Goal: Task Accomplishment & Management: Manage account settings

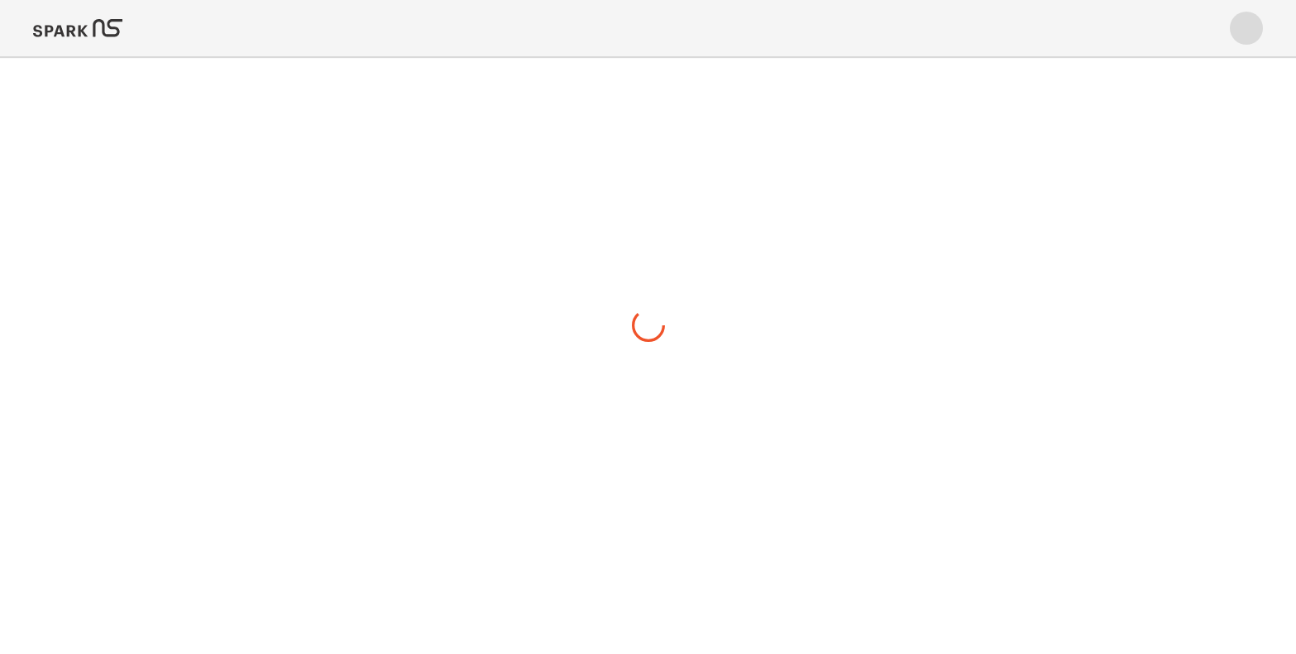
click at [76, 24] on img at bounding box center [77, 28] width 89 height 40
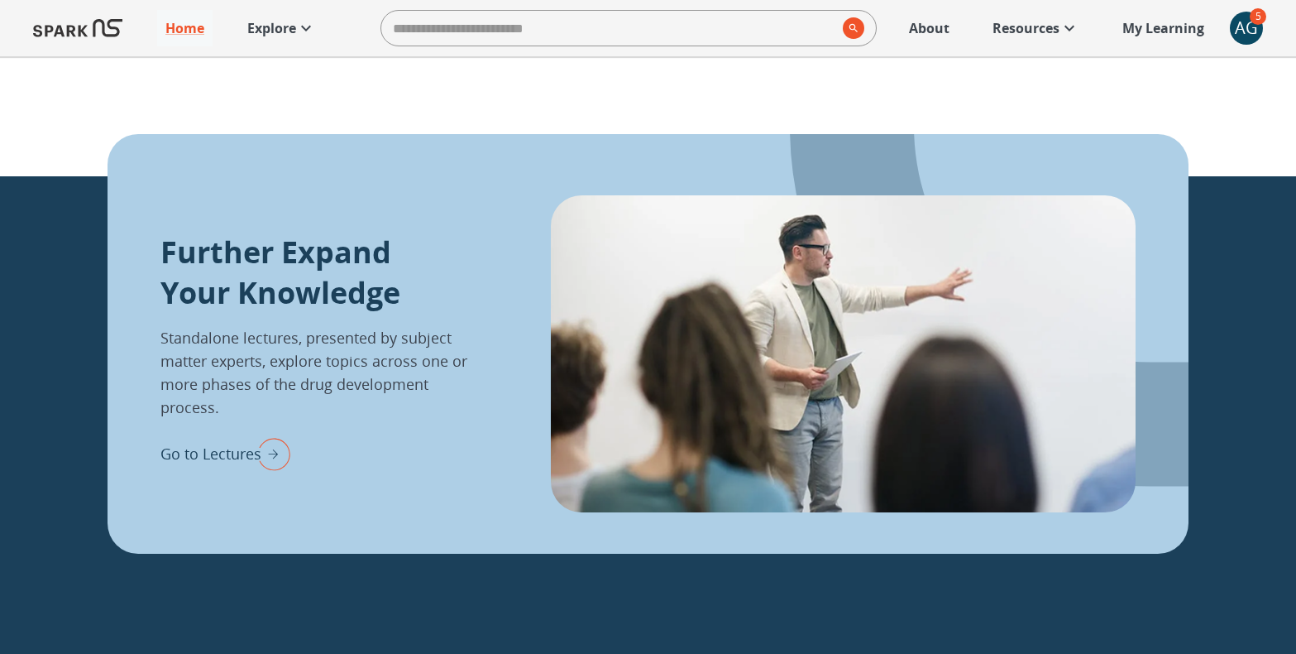
scroll to position [2154, 0]
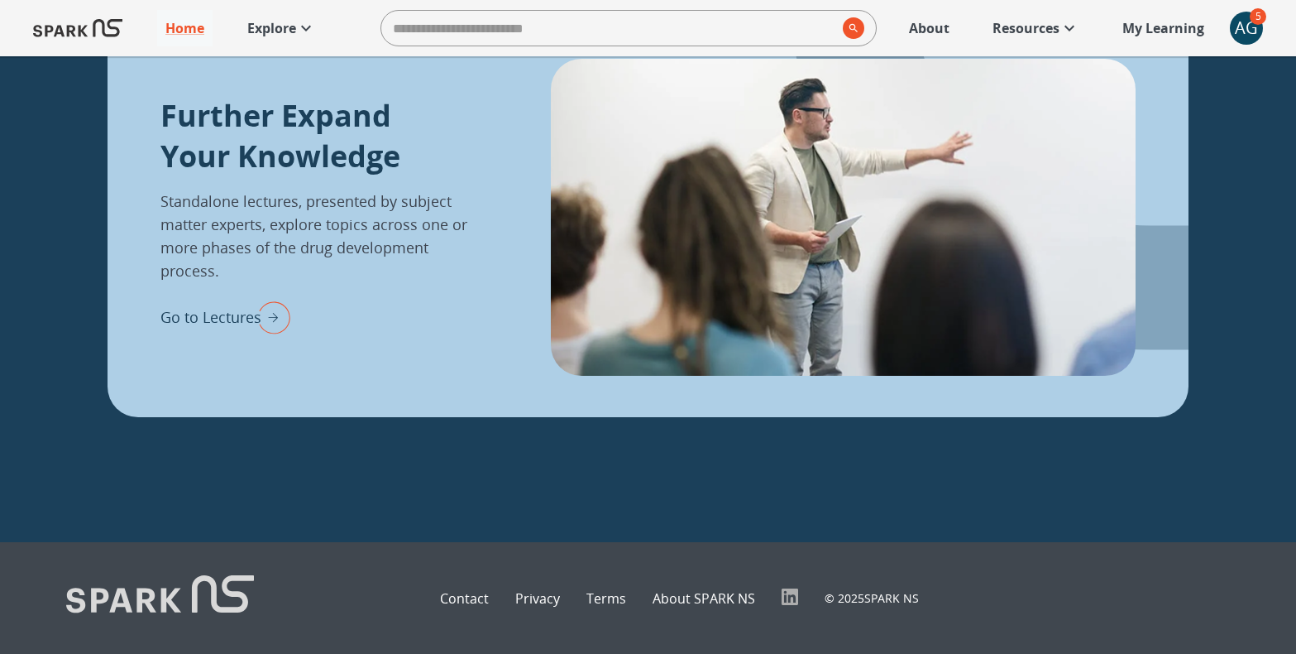
click at [1247, 29] on div "AG" at bounding box center [1246, 28] width 33 height 33
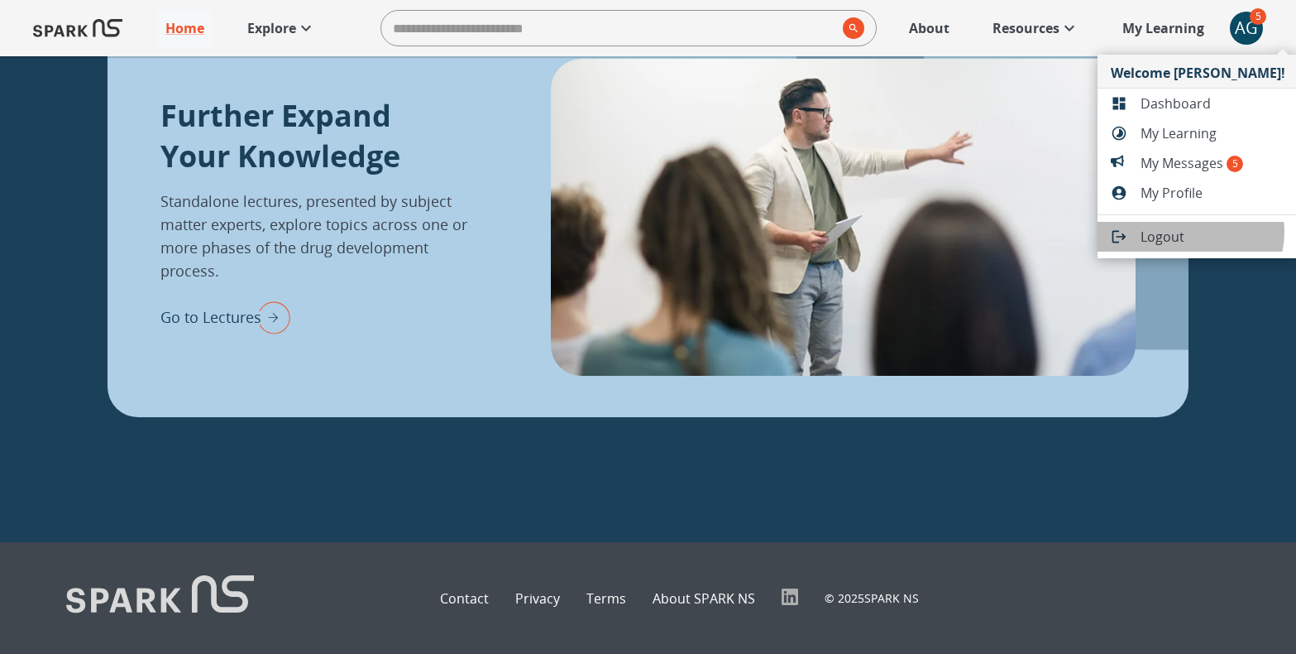
click at [1190, 232] on span "Logout" at bounding box center [1213, 237] width 145 height 20
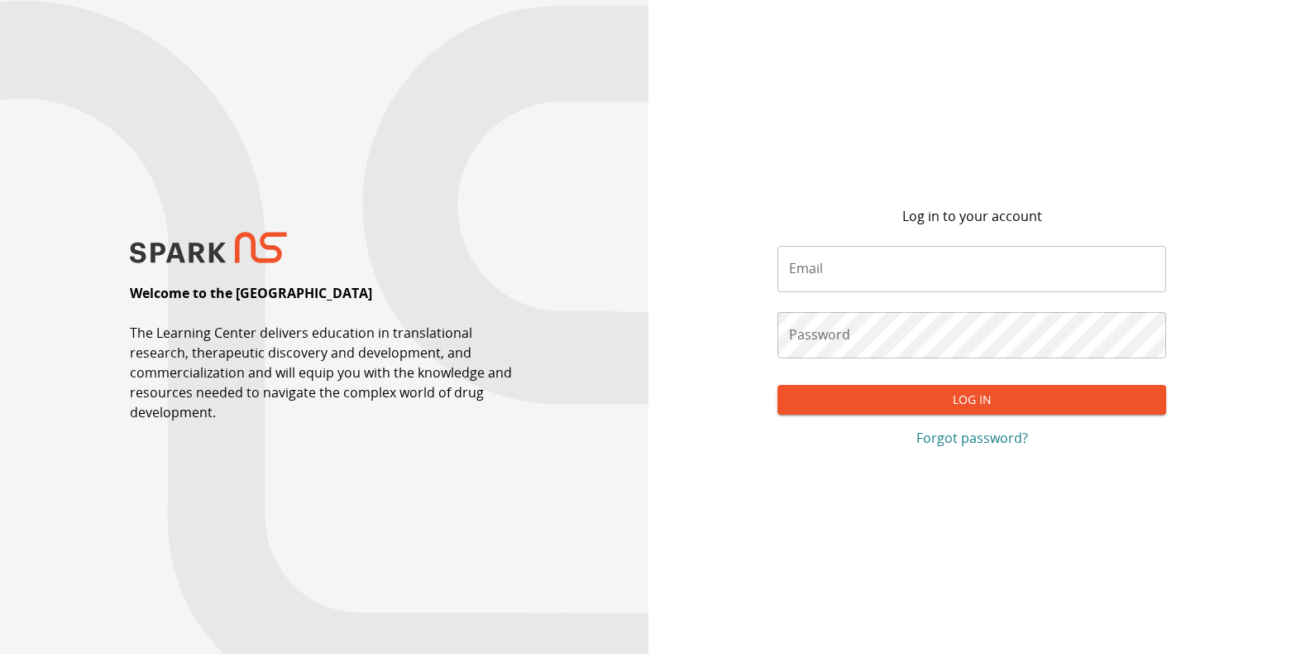
click at [802, 255] on div "Email Email" at bounding box center [972, 269] width 389 height 46
type input "**********"
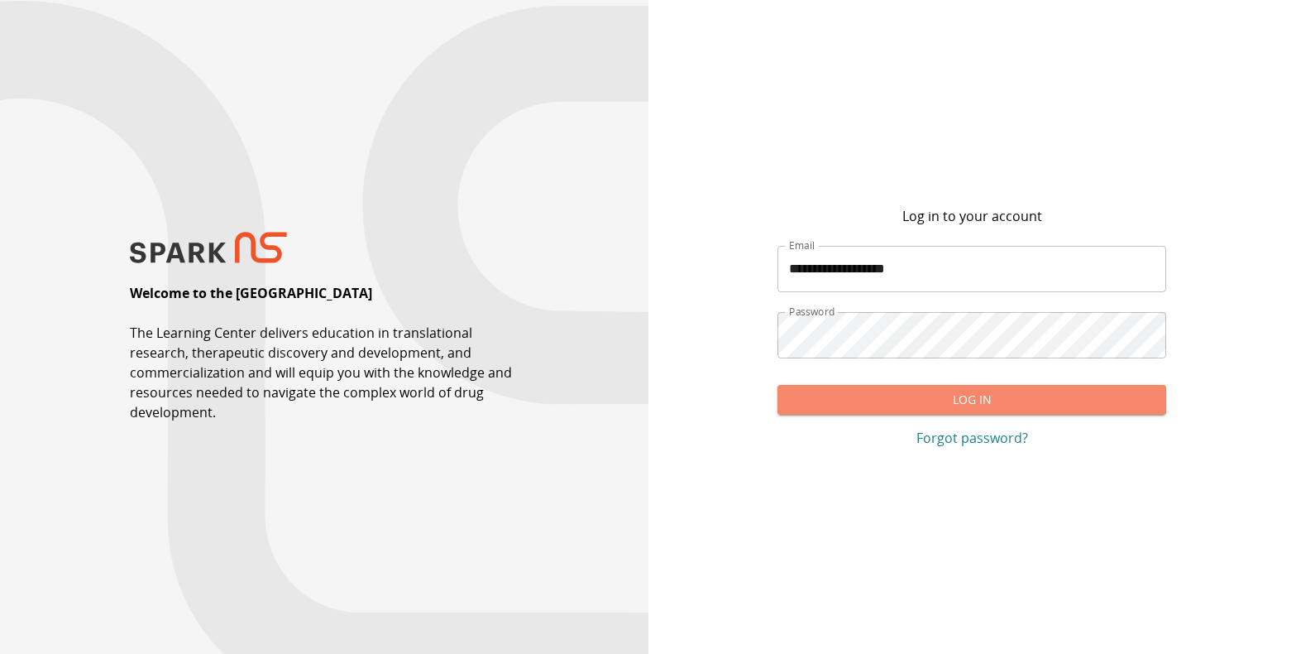
click at [873, 407] on button "Log In" at bounding box center [972, 400] width 389 height 31
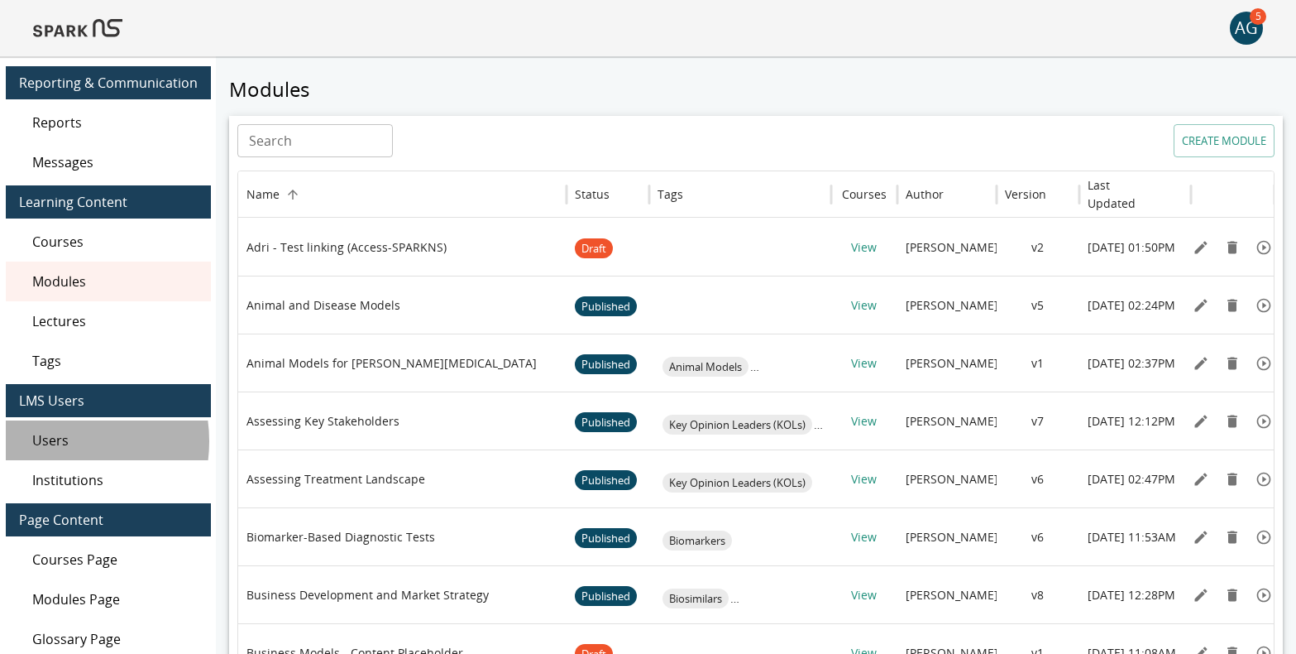
click at [60, 441] on span "Users" at bounding box center [114, 440] width 165 height 20
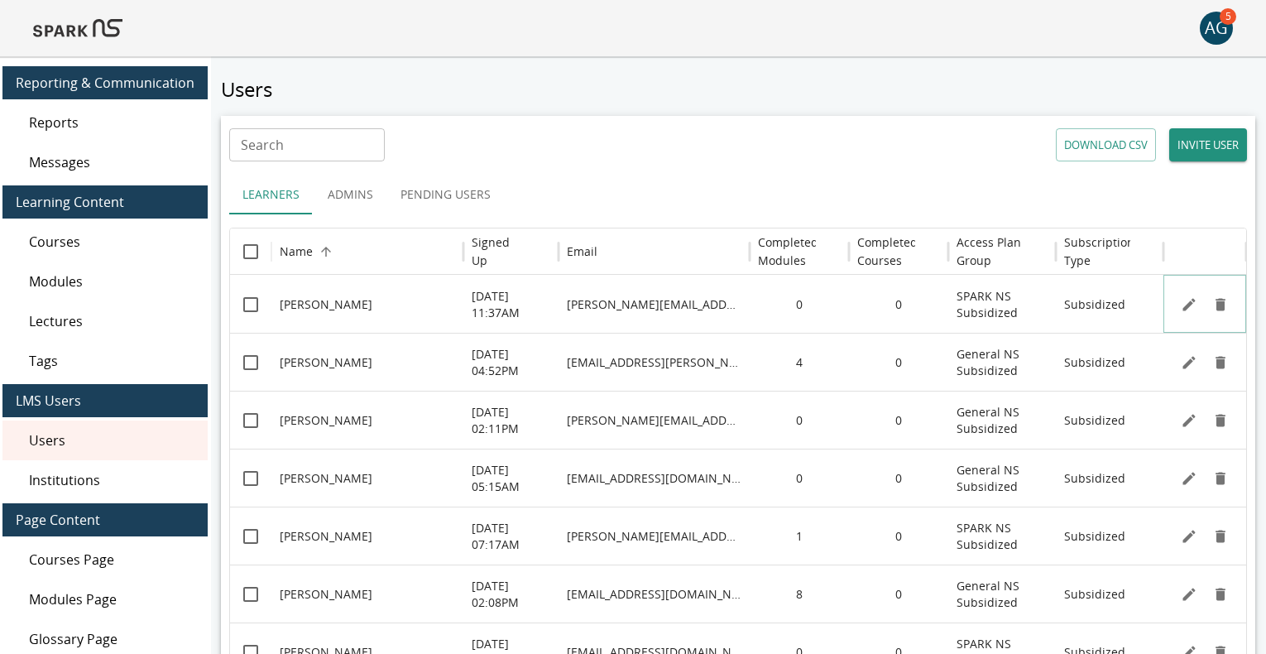
click at [1188, 303] on icon "Edit" at bounding box center [1189, 304] width 12 height 12
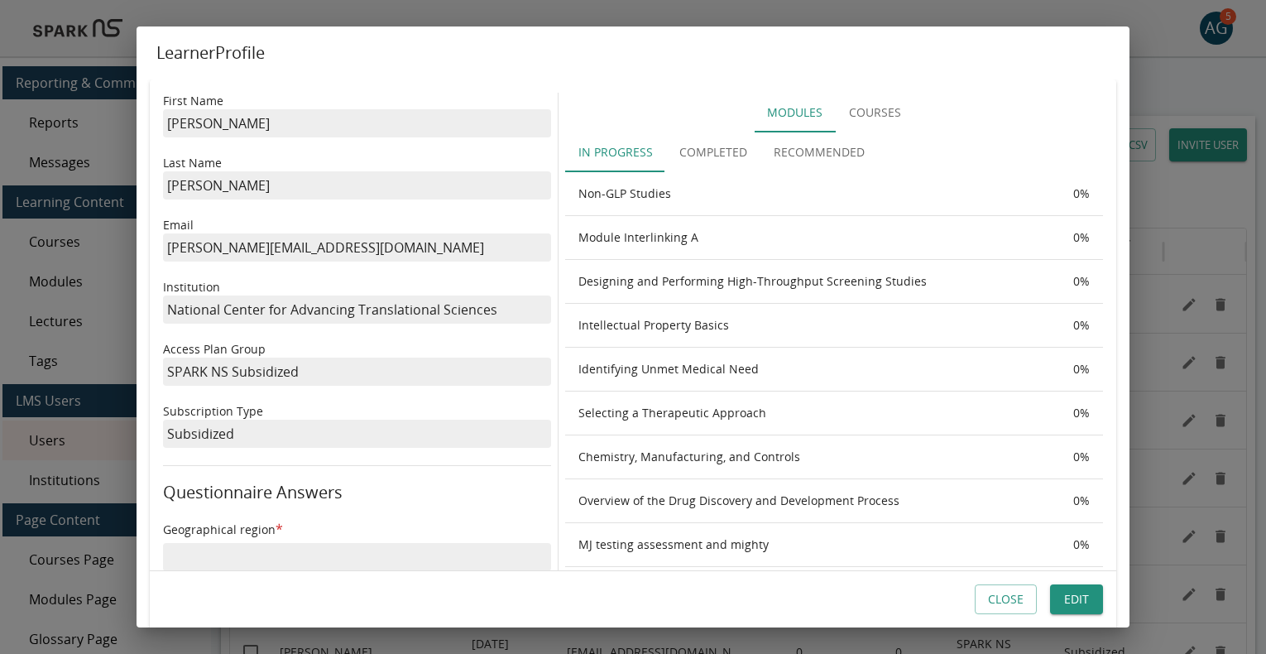
click at [872, 112] on button "Courses" at bounding box center [875, 113] width 79 height 40
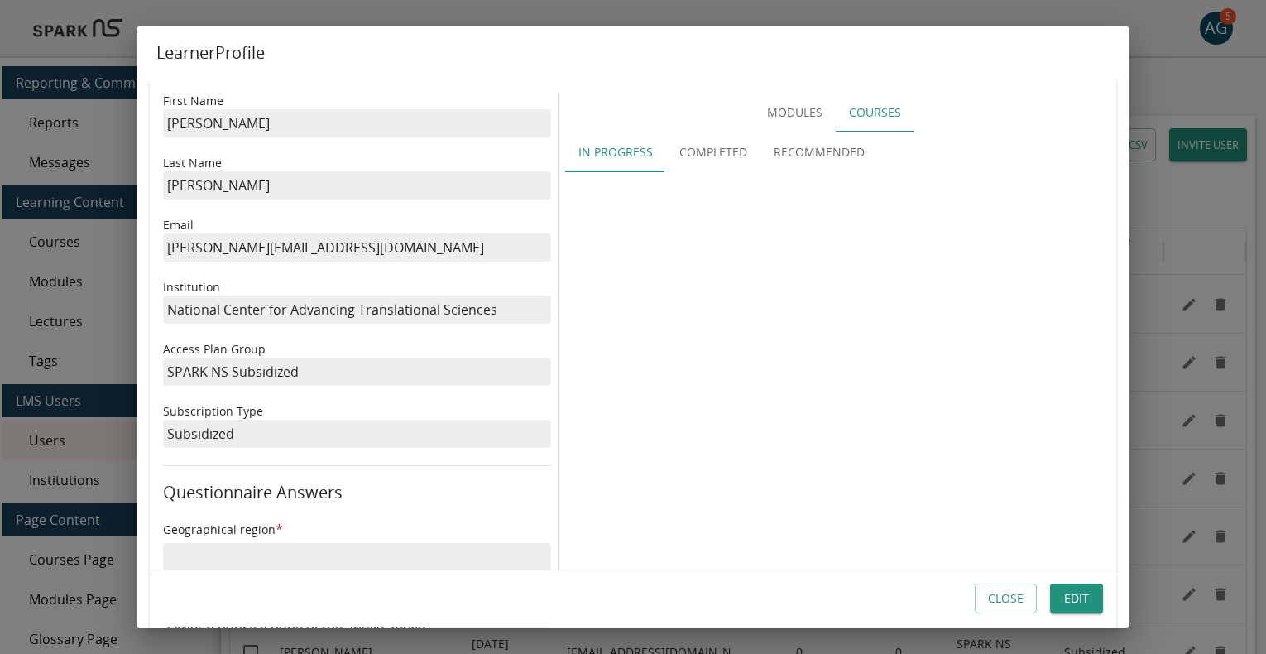
click at [725, 148] on button "Completed" at bounding box center [713, 152] width 94 height 40
click at [812, 151] on button "Recommended" at bounding box center [818, 152] width 117 height 40
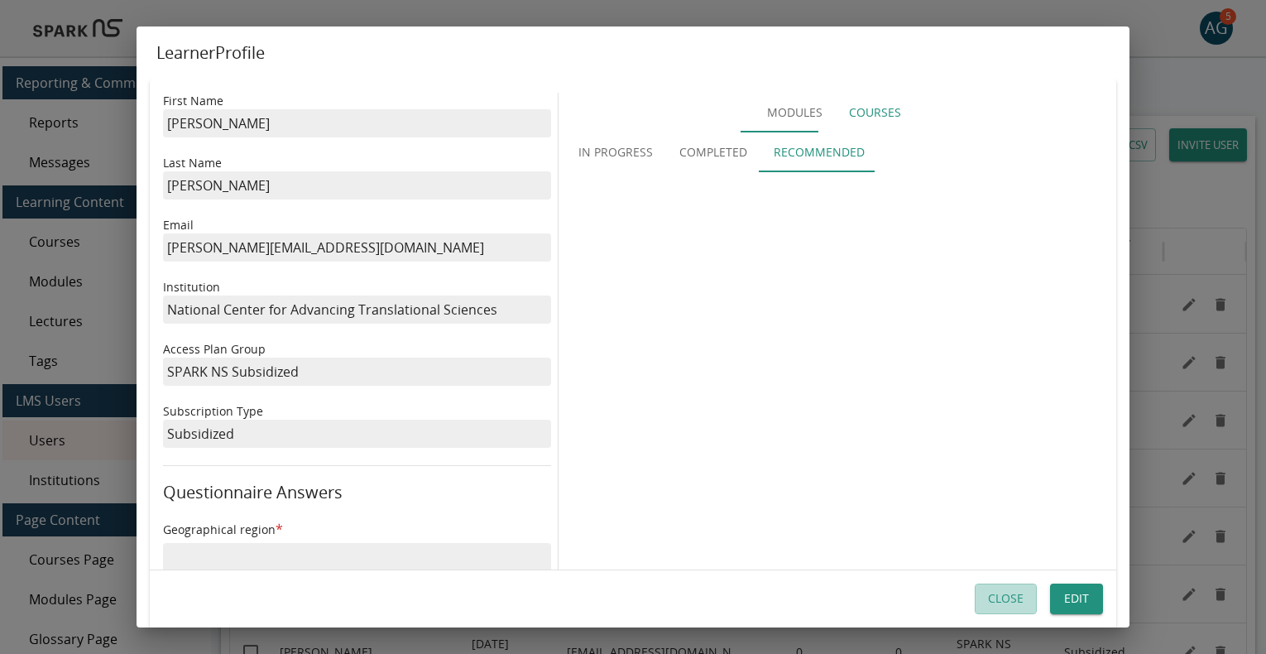
click at [1000, 600] on button "Close" at bounding box center [1006, 599] width 62 height 31
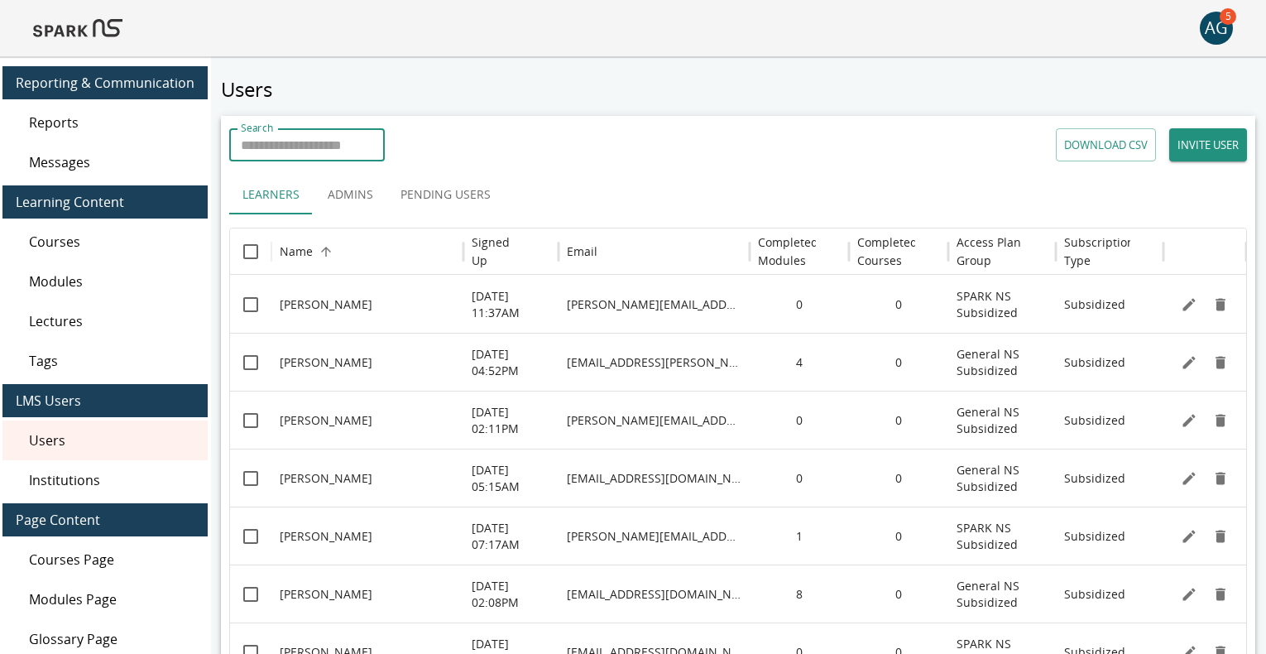
click at [307, 144] on input "Search" at bounding box center [307, 144] width 156 height 33
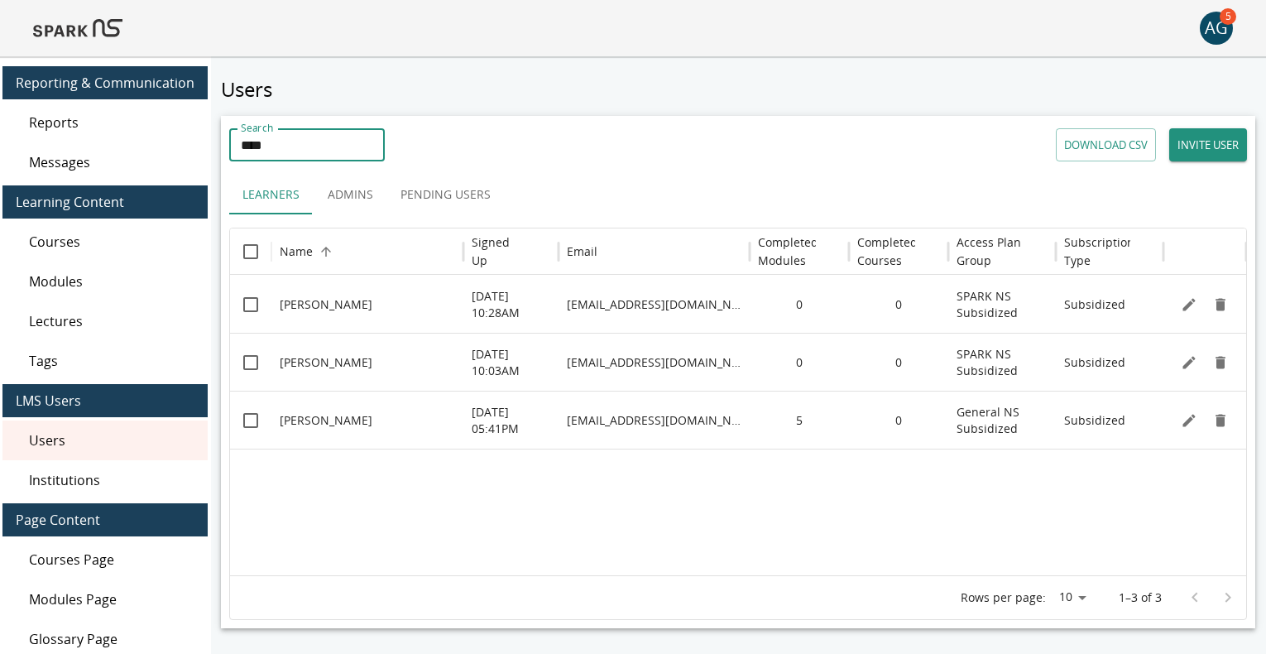
type input "****"
click at [642, 66] on div "Users Search **** Search DOWNLOAD CSV INVITE USER Learners Admins Pending Users…" at bounding box center [738, 383] width 1055 height 654
click at [1184, 301] on icon "Edit" at bounding box center [1189, 304] width 17 height 17
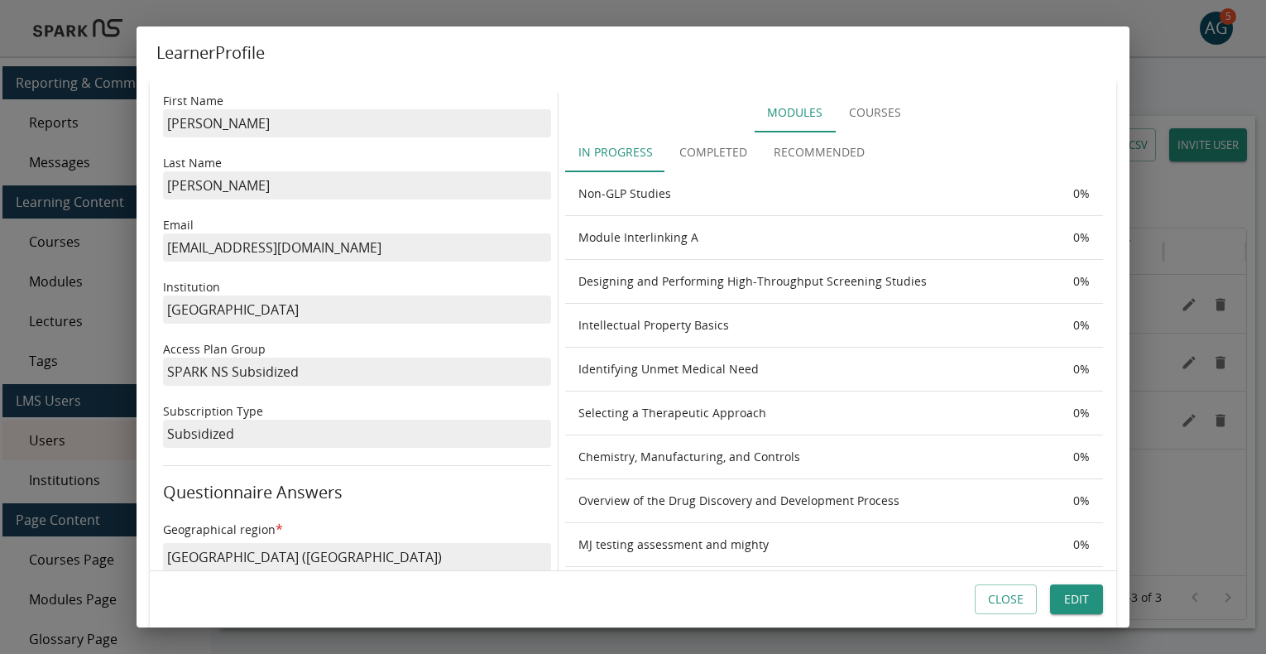
click at [1082, 603] on button "Edit" at bounding box center [1076, 599] width 53 height 31
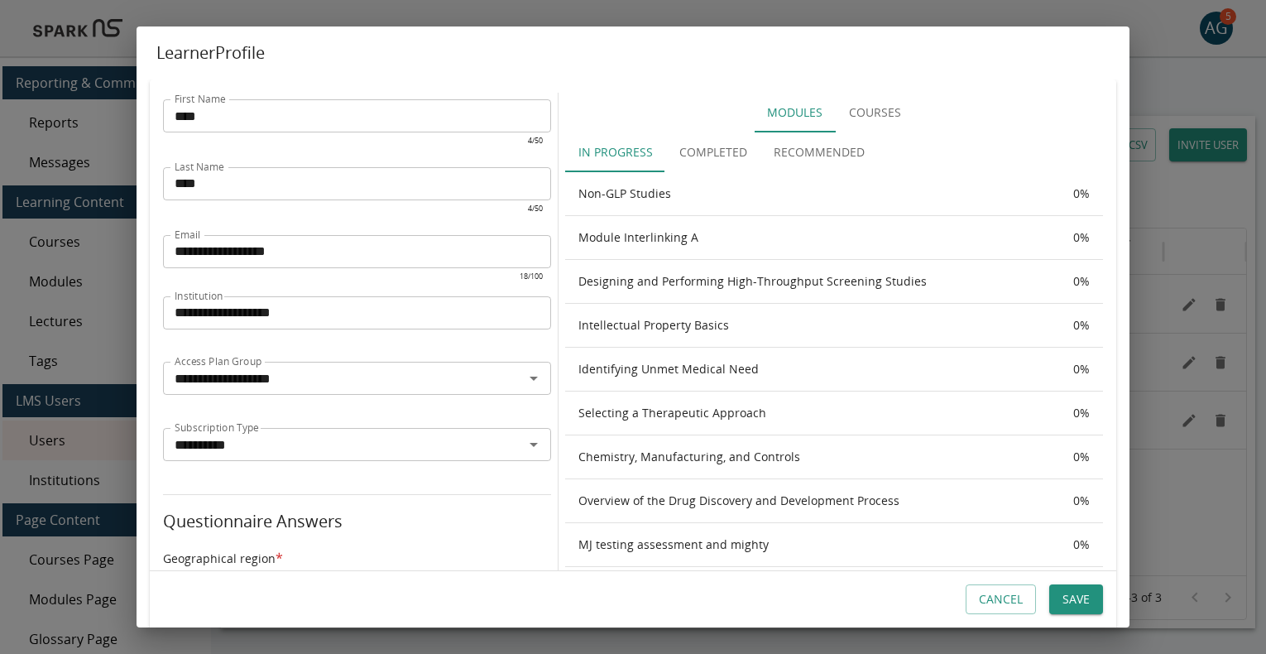
click at [884, 111] on button "Courses" at bounding box center [875, 113] width 79 height 40
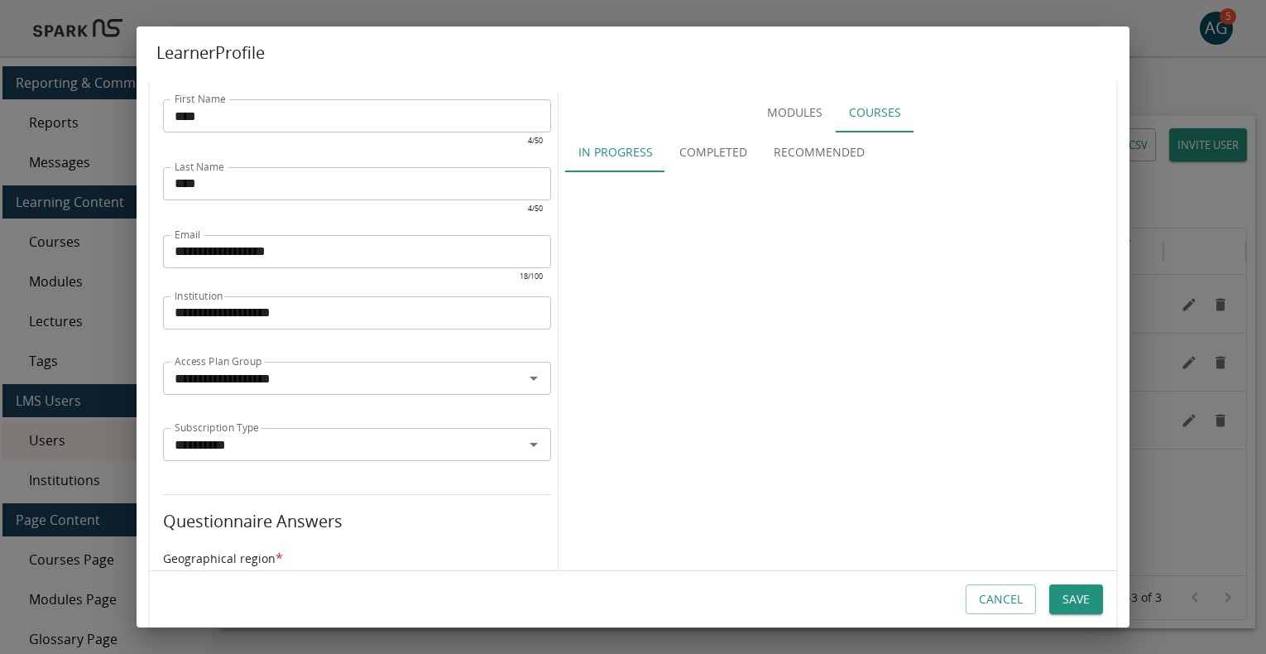
click at [793, 109] on button "Modules" at bounding box center [795, 113] width 82 height 40
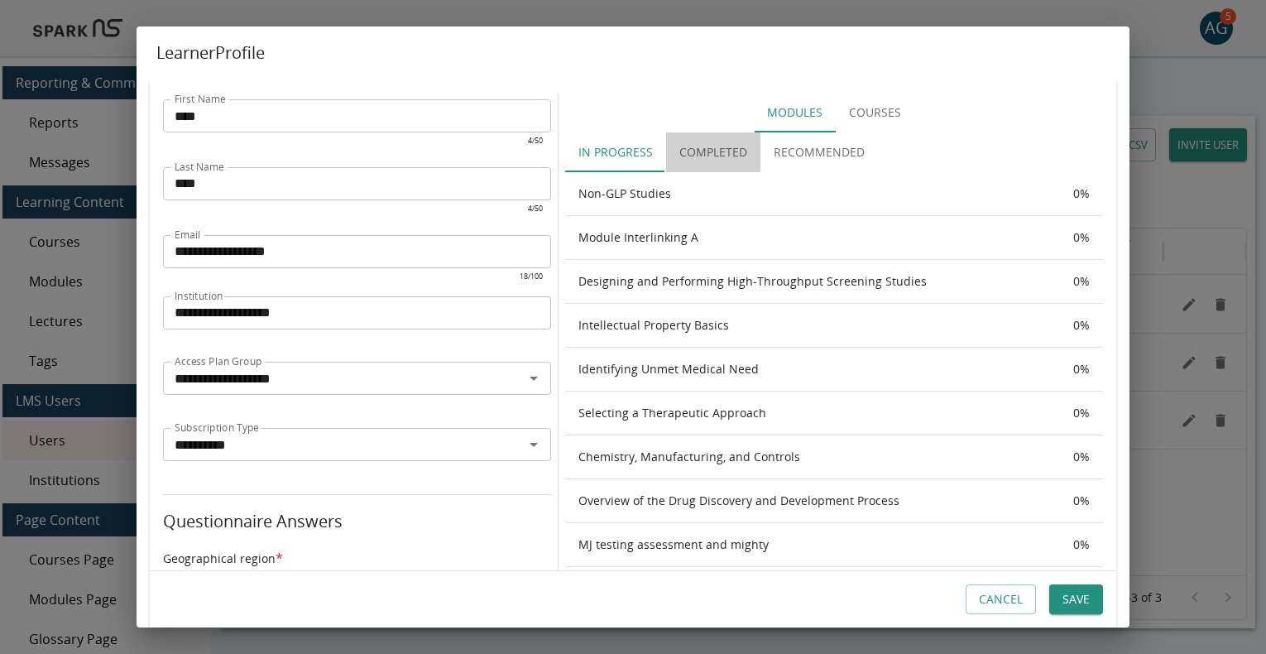
click at [721, 148] on button "Completed" at bounding box center [713, 152] width 94 height 40
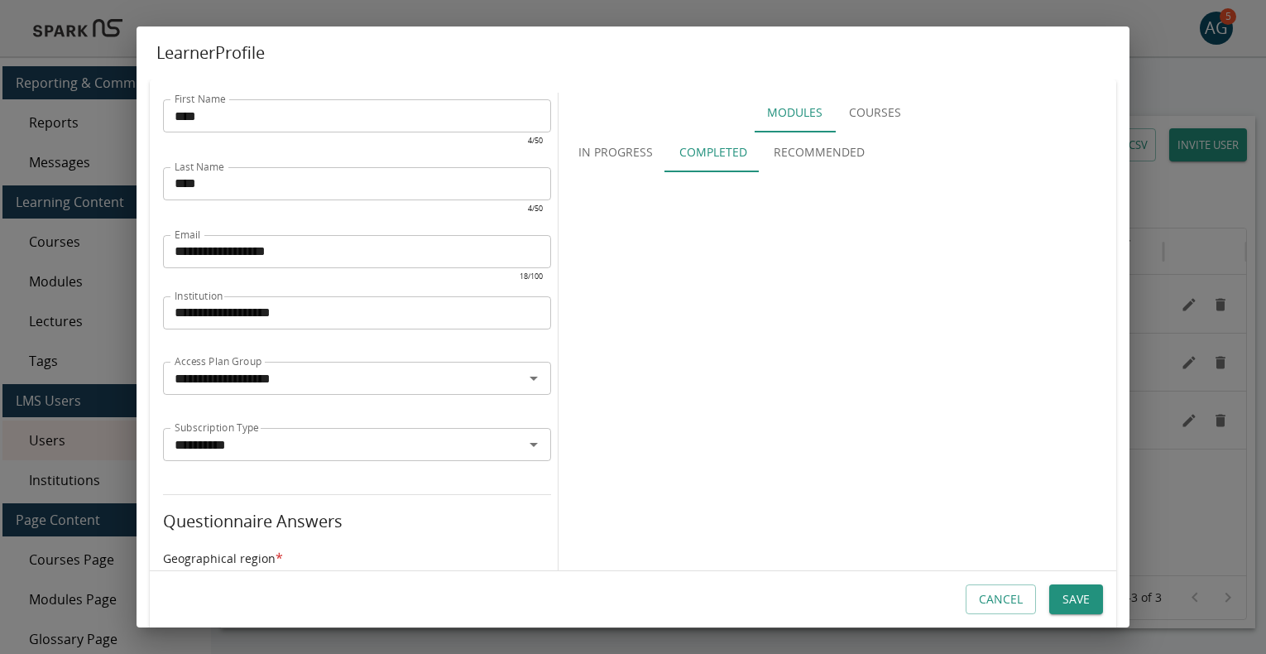
click at [806, 151] on button "Recommended" at bounding box center [818, 152] width 117 height 40
click at [604, 160] on button "In Progress" at bounding box center [615, 152] width 101 height 40
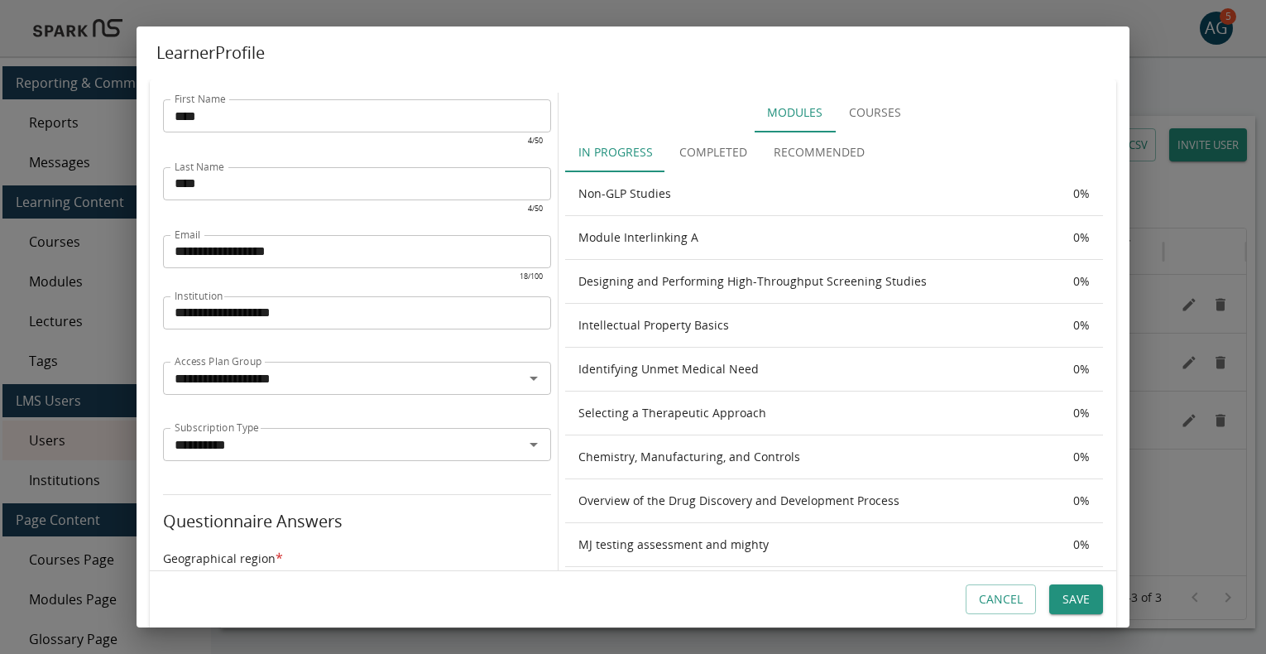
scroll to position [5, 0]
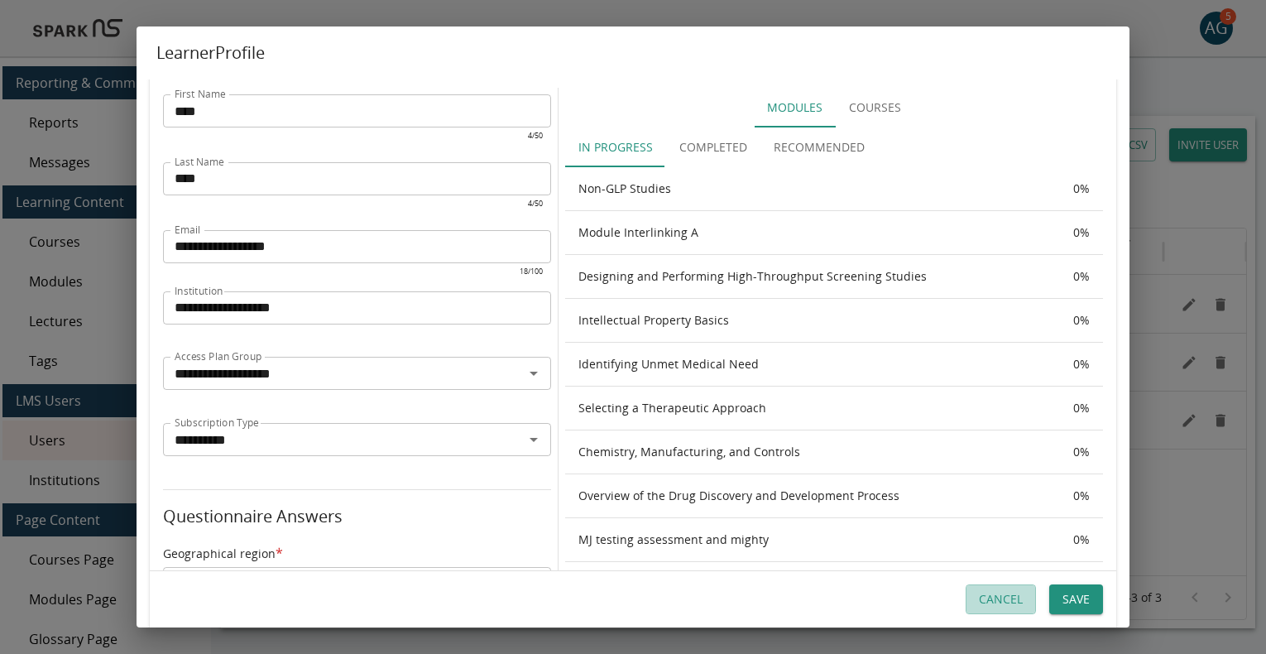
click at [997, 594] on button "Cancel" at bounding box center [1000, 599] width 70 height 31
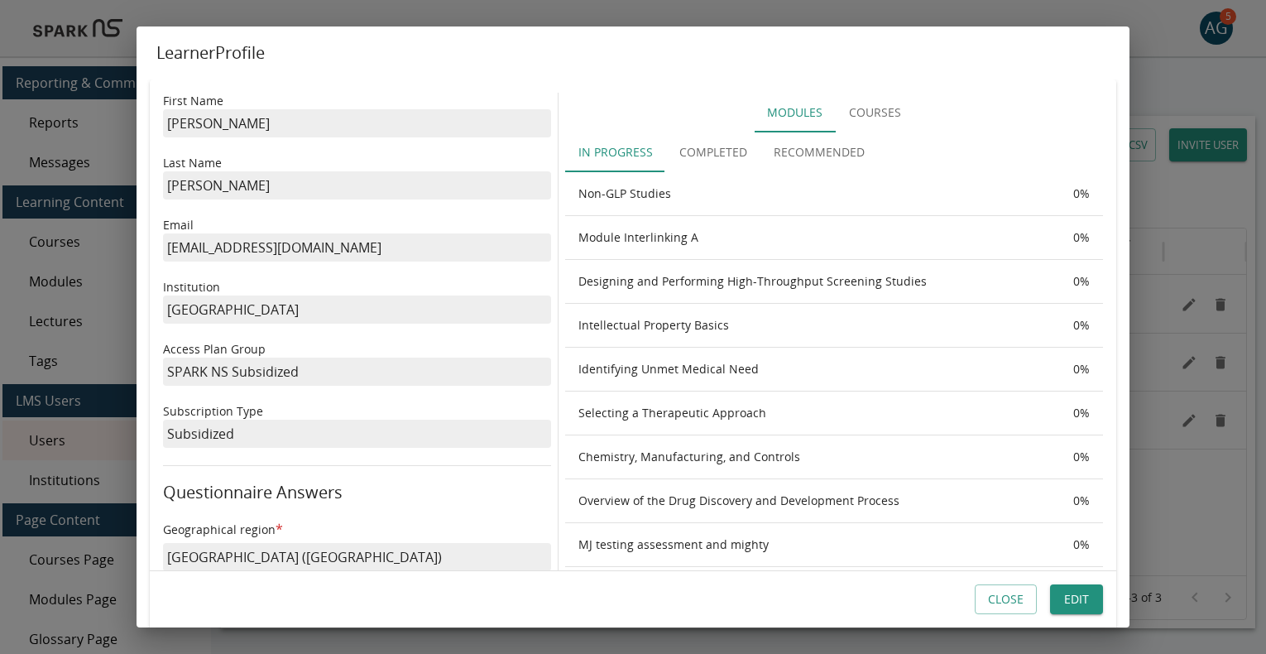
click at [994, 594] on button "Close" at bounding box center [1006, 599] width 62 height 31
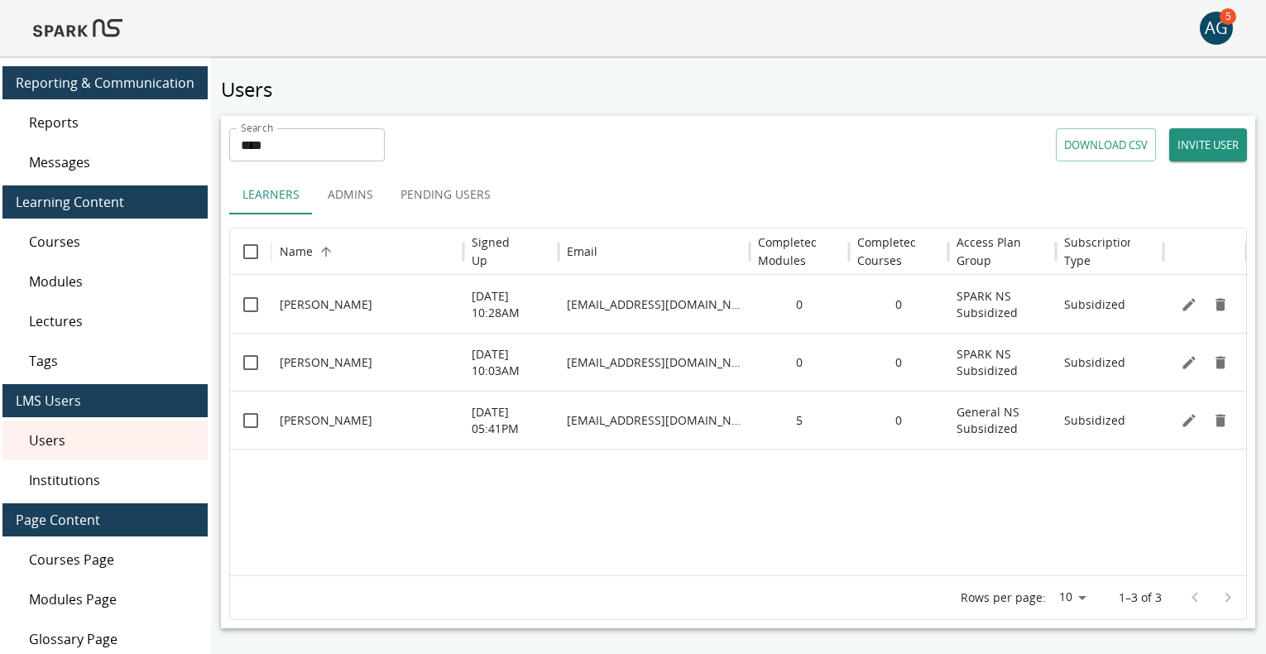
click at [1210, 138] on button "INVITE USER" at bounding box center [1208, 144] width 78 height 33
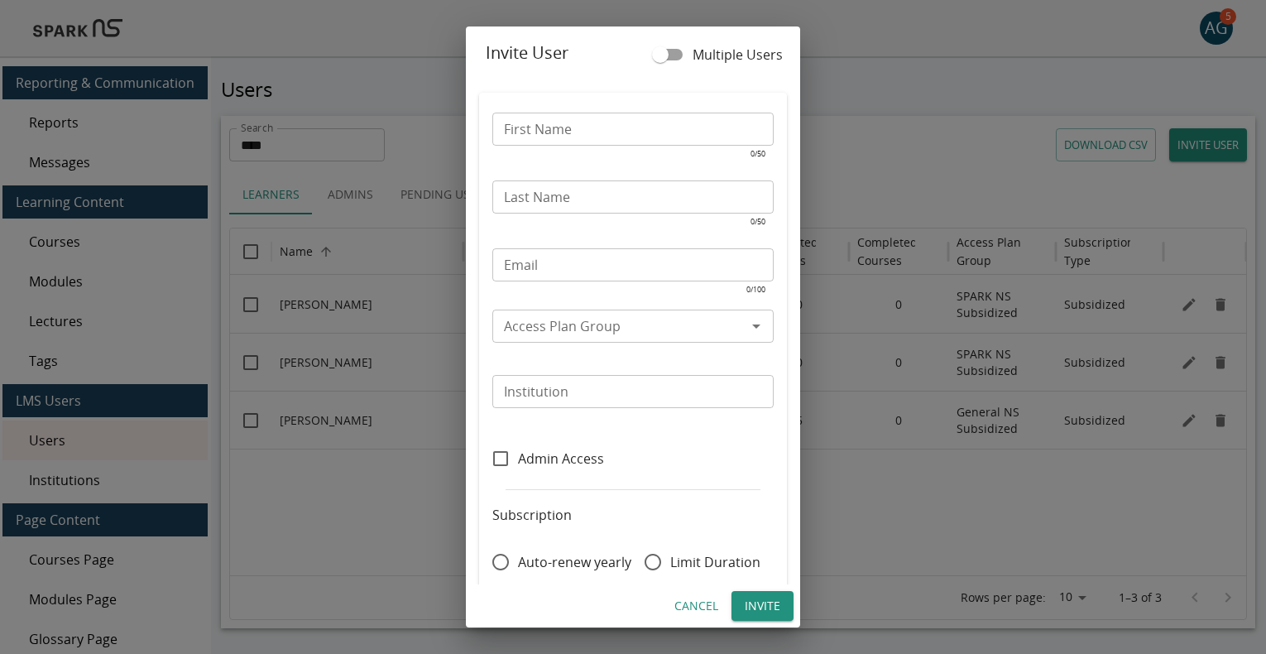
scroll to position [22, 0]
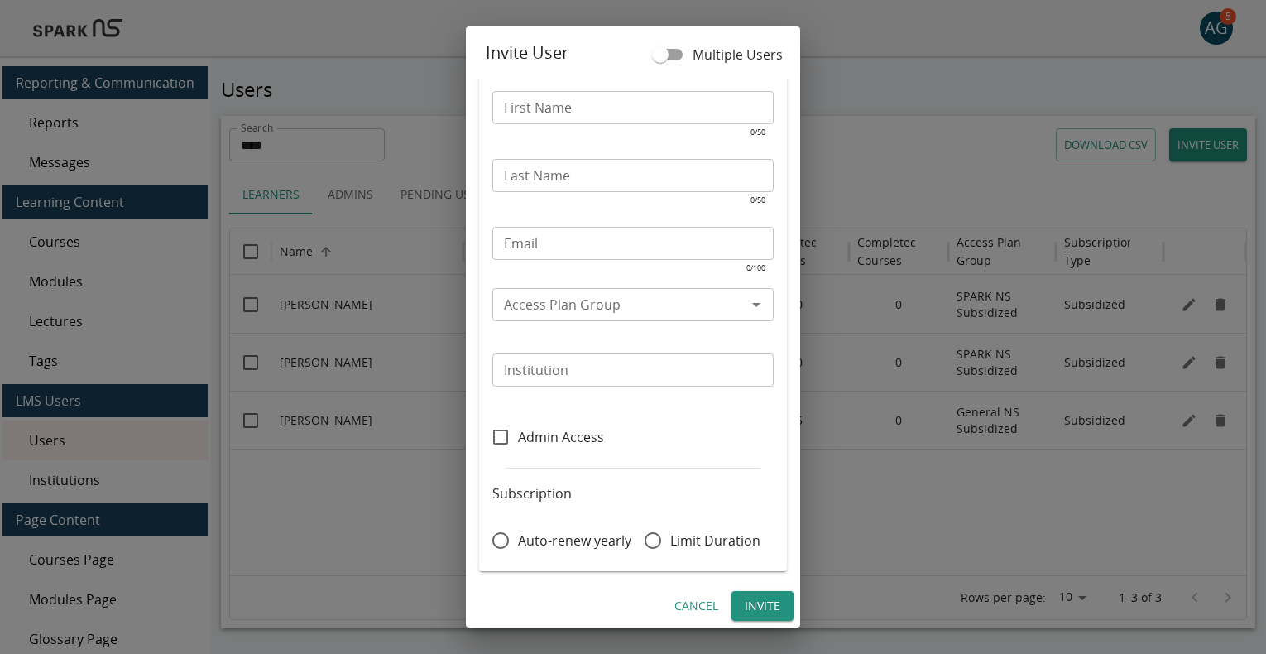
click at [692, 602] on button "Cancel" at bounding box center [696, 606] width 57 height 31
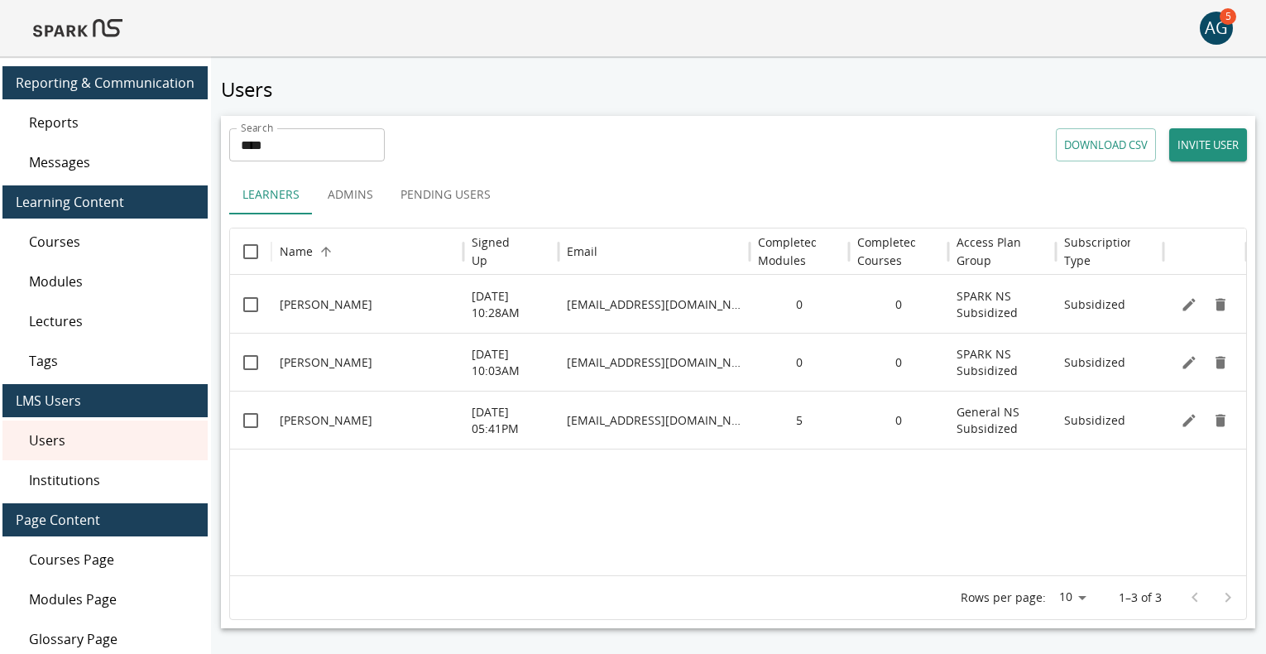
click at [1205, 140] on button "INVITE USER" at bounding box center [1208, 144] width 78 height 33
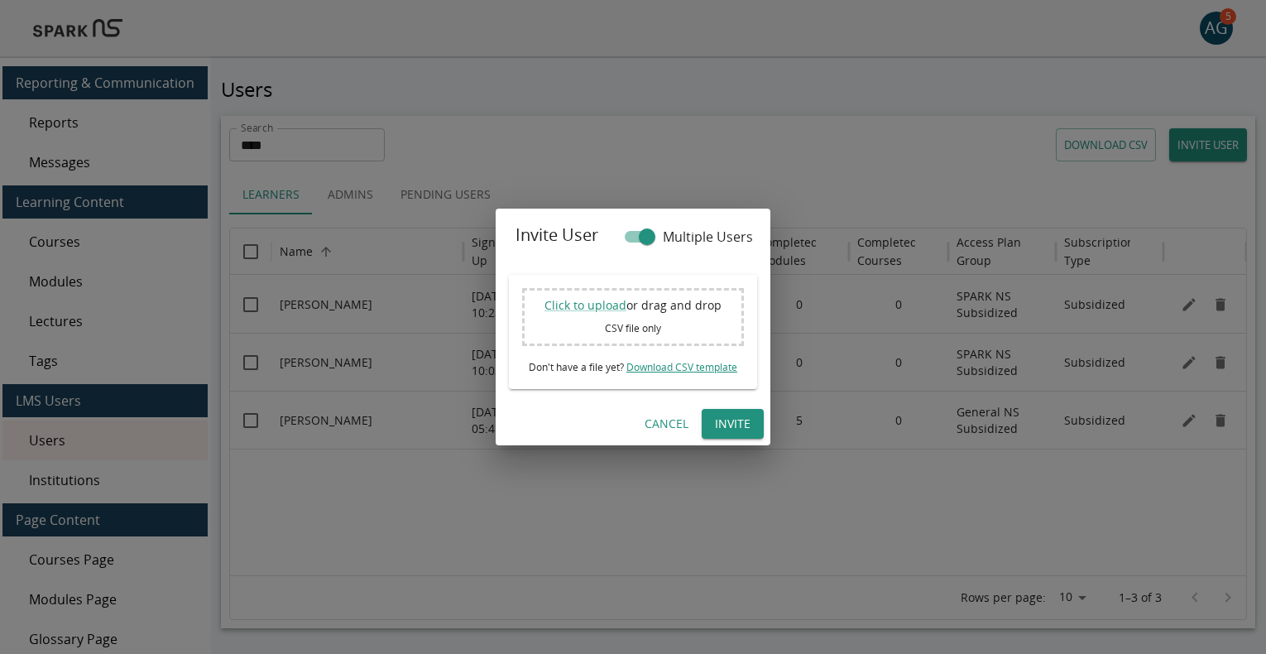
click at [709, 368] on link "Download CSV template" at bounding box center [681, 367] width 111 height 14
click at [652, 424] on button "Cancel" at bounding box center [666, 424] width 57 height 31
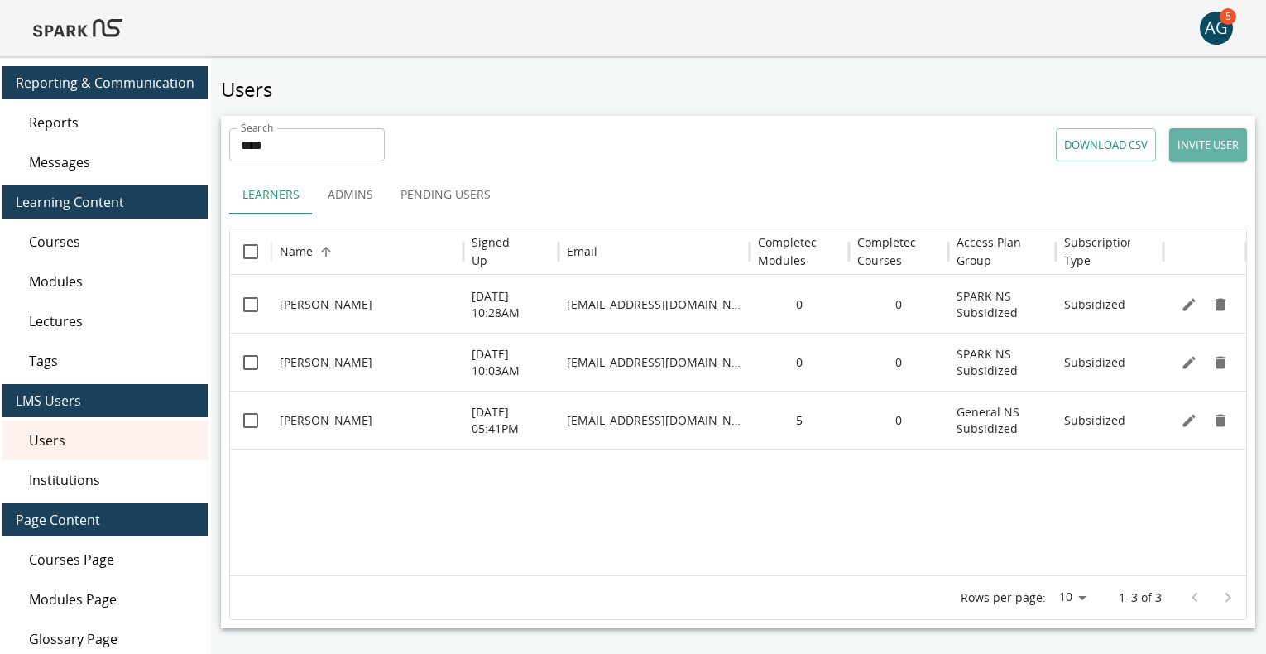
click at [1219, 143] on button "INVITE USER" at bounding box center [1208, 144] width 78 height 33
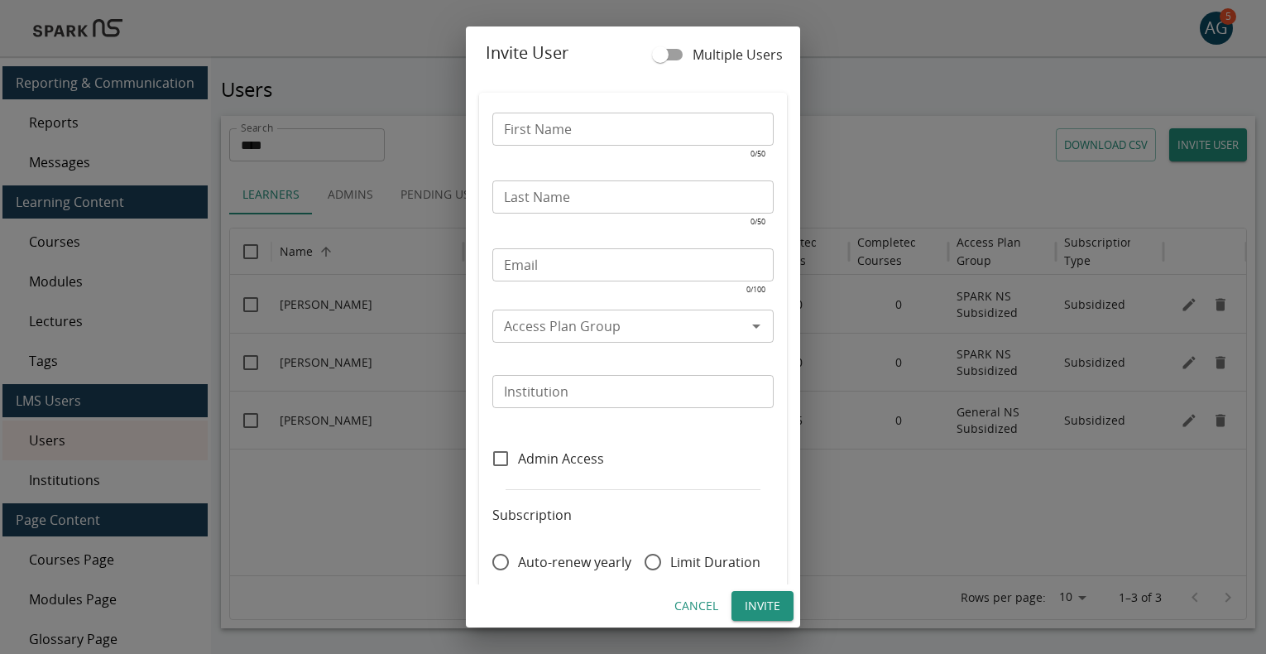
click at [549, 321] on input "Access Plan Group" at bounding box center [619, 325] width 244 height 23
click at [551, 62] on h2 "Invite User" at bounding box center [633, 52] width 334 height 53
click at [686, 606] on button "Cancel" at bounding box center [696, 606] width 57 height 31
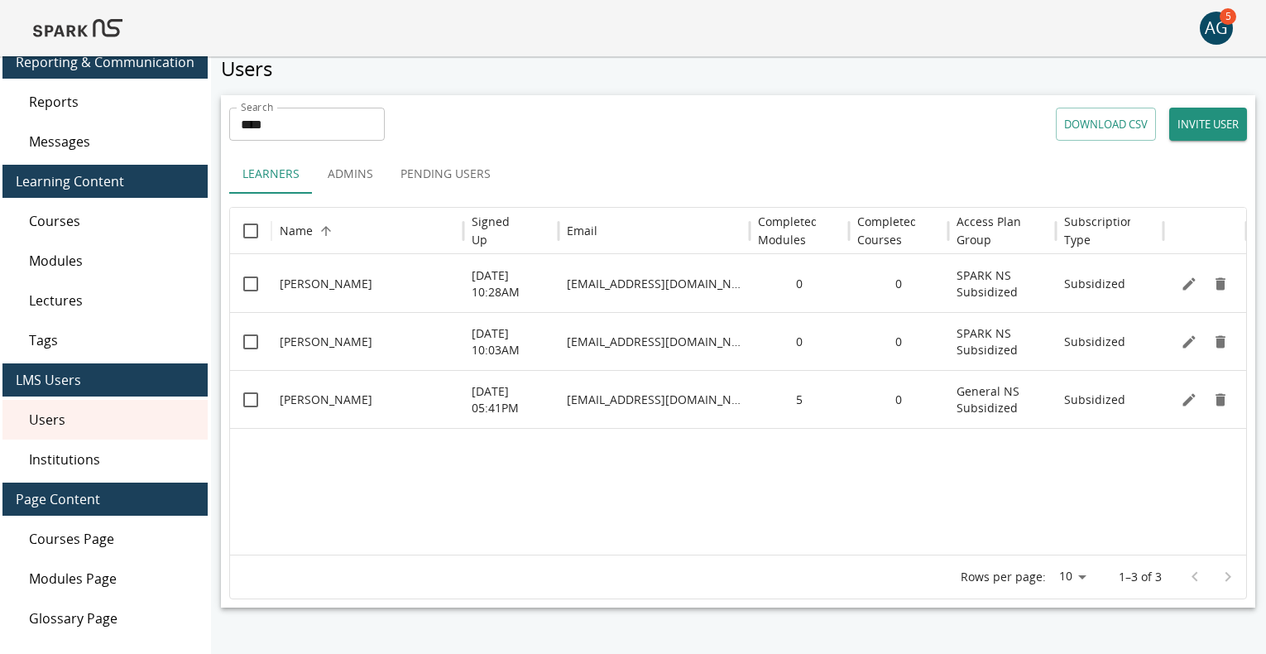
scroll to position [33, 0]
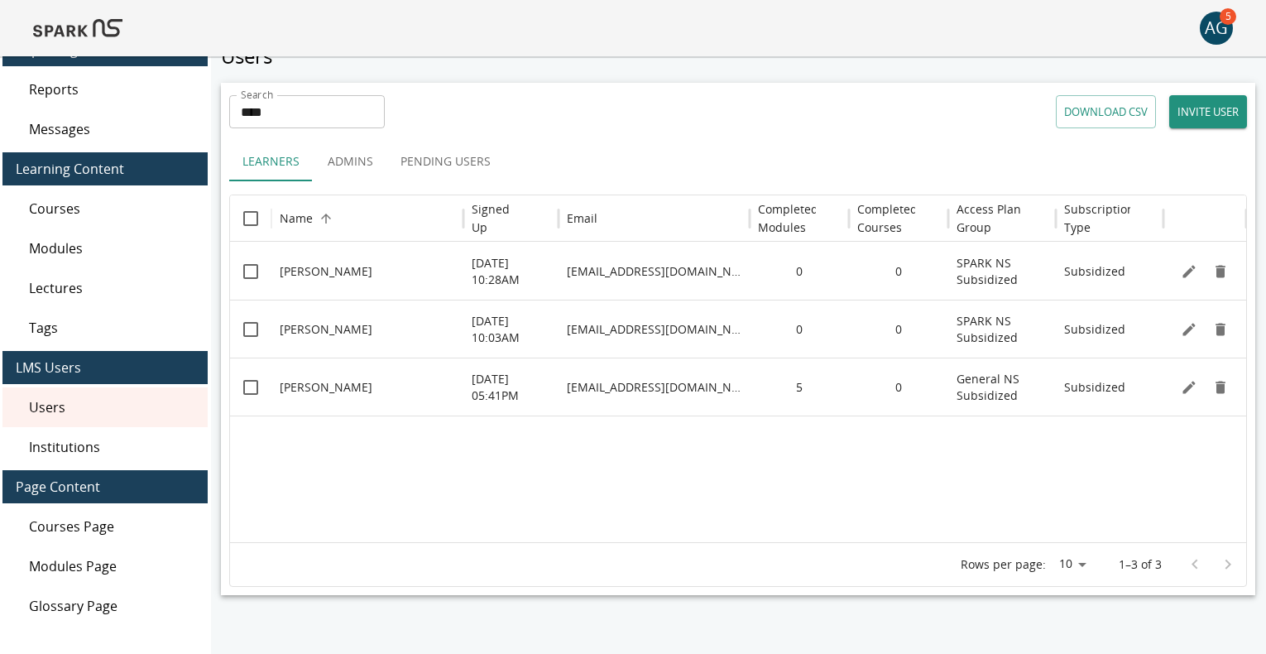
click at [69, 439] on span "Institutions" at bounding box center [111, 447] width 165 height 20
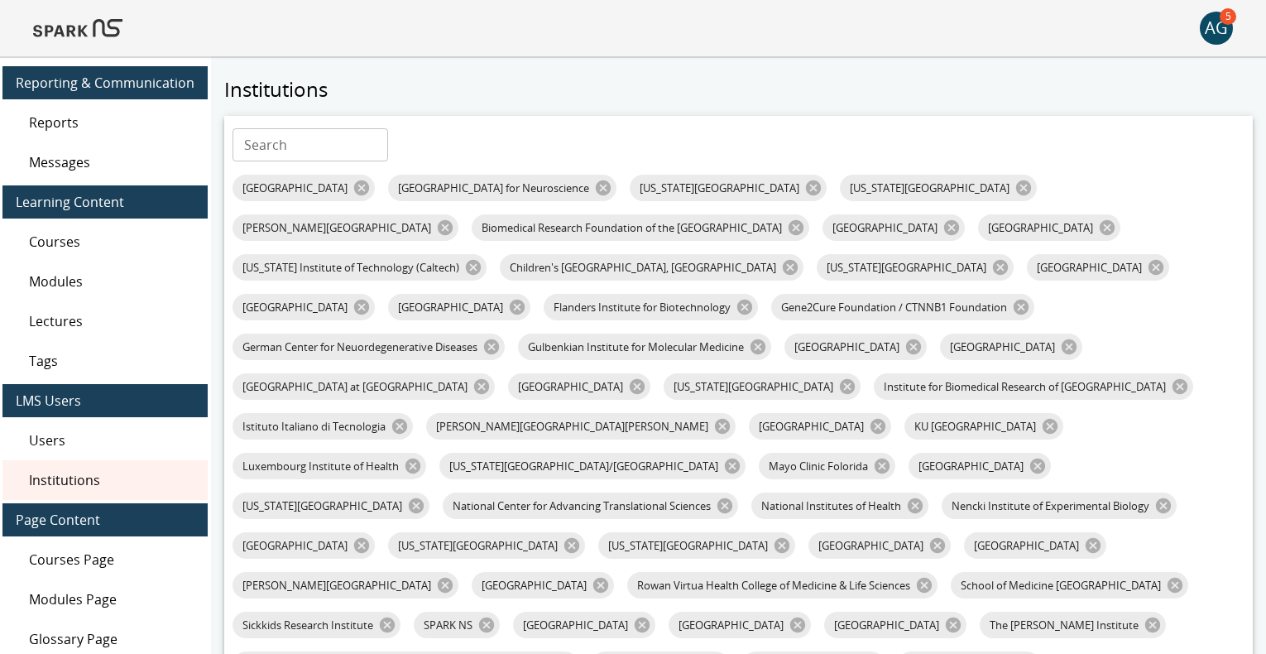
scroll to position [330, 0]
